Goal: Register for event/course

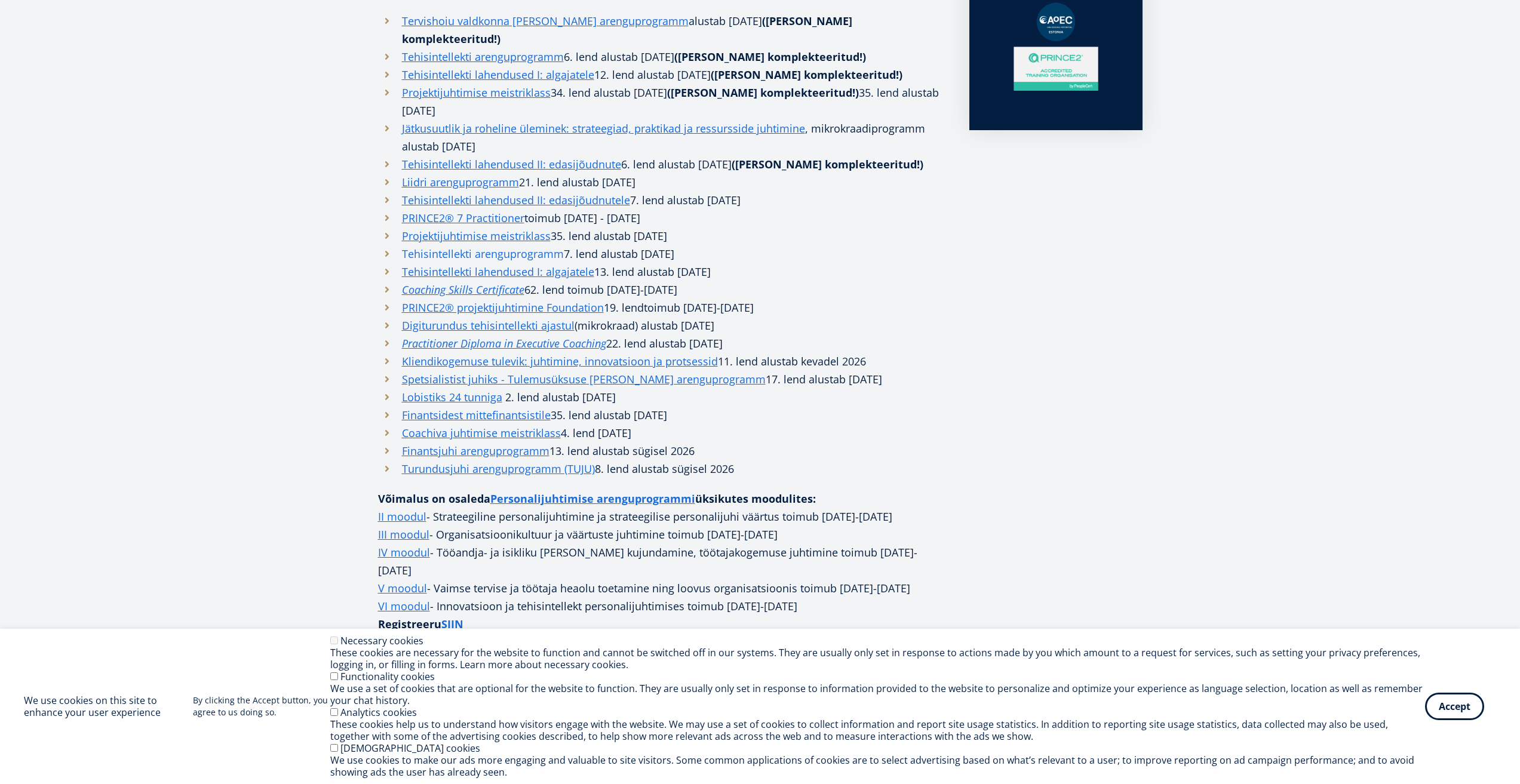
click at [455, 245] on link "Tehisintellekti arenguprogramm" at bounding box center [483, 254] width 162 height 18
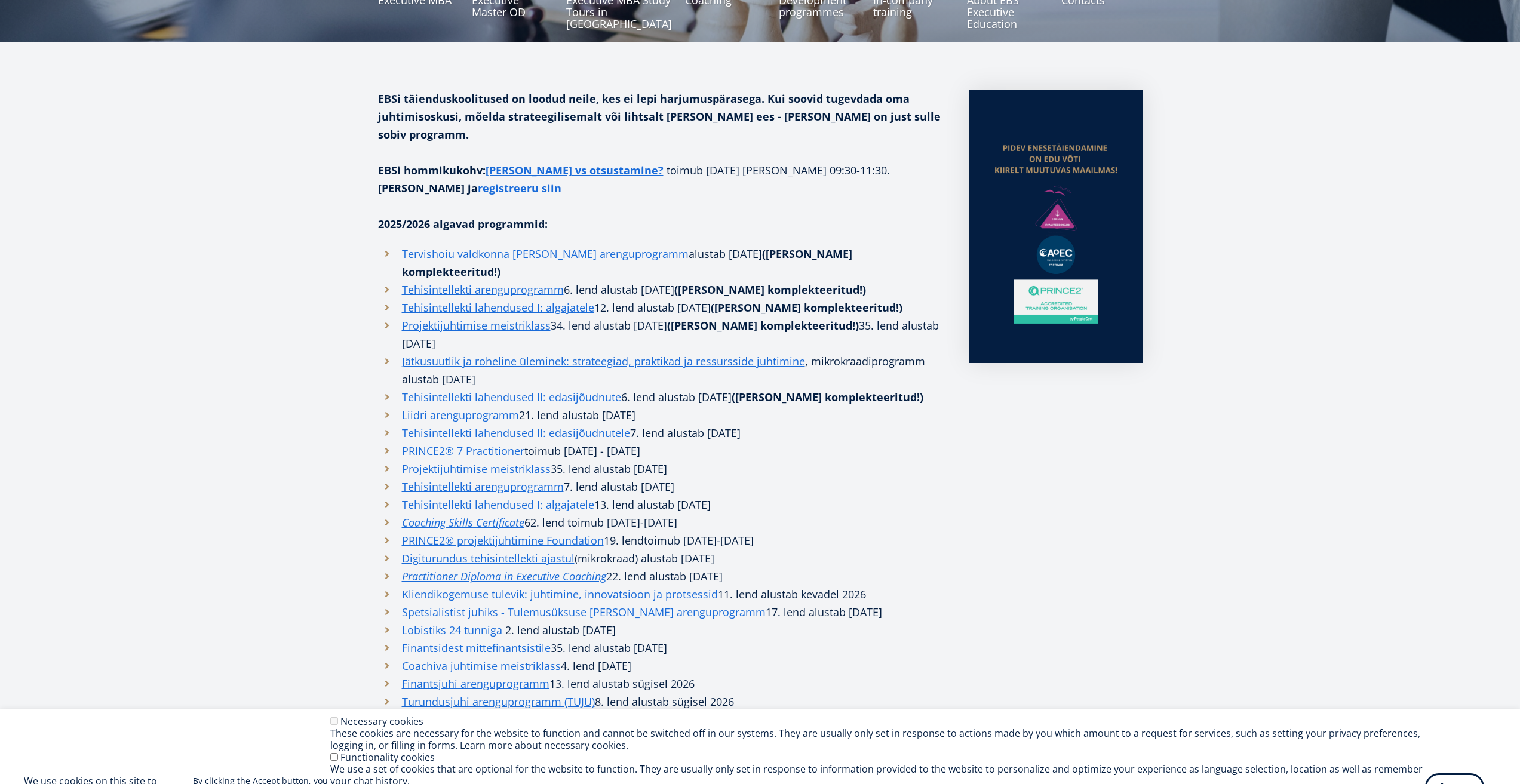
scroll to position [418, 0]
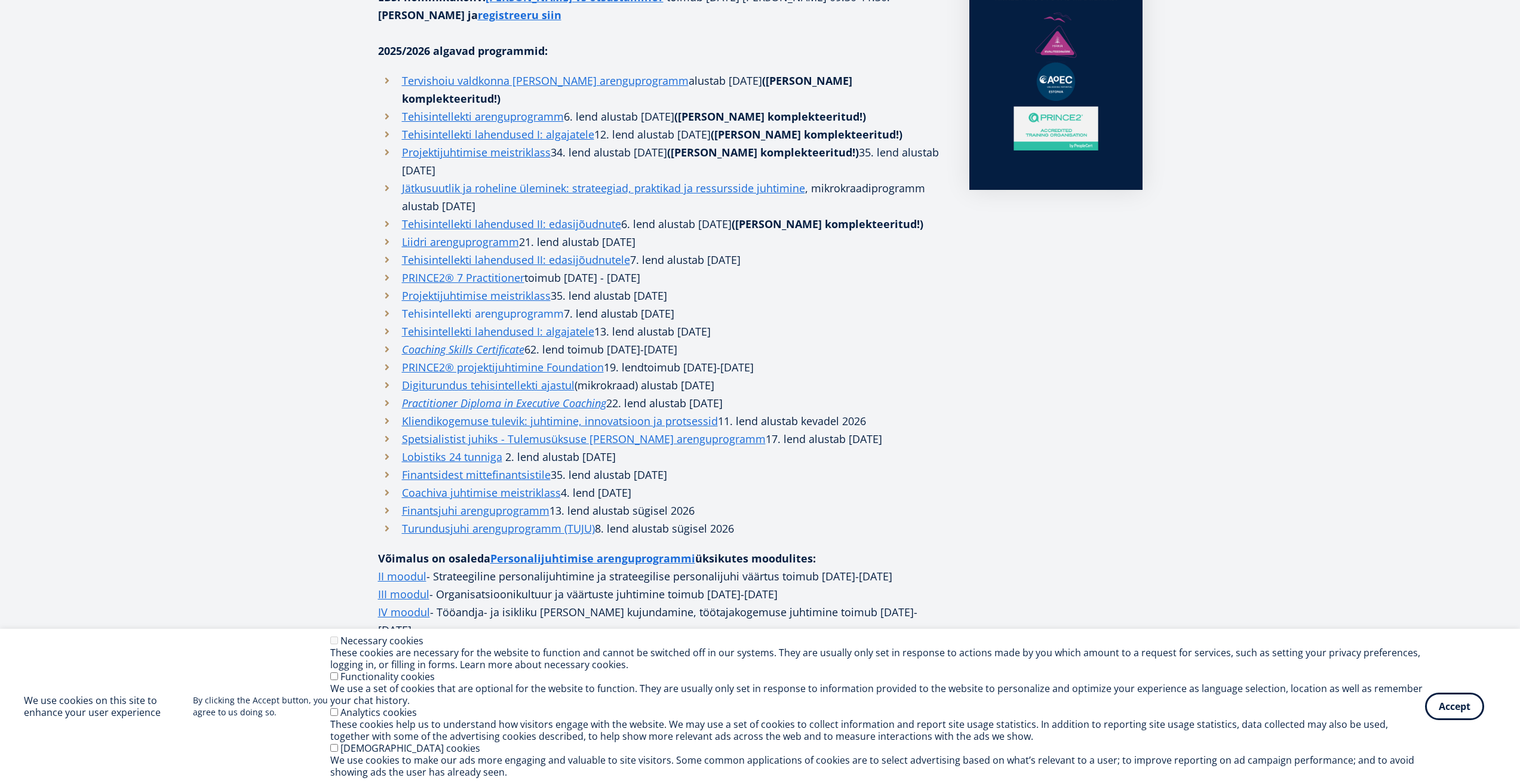
click at [475, 304] on link "Tehisintellekti arenguprogramm" at bounding box center [483, 313] width 162 height 18
